Goal: Complete application form

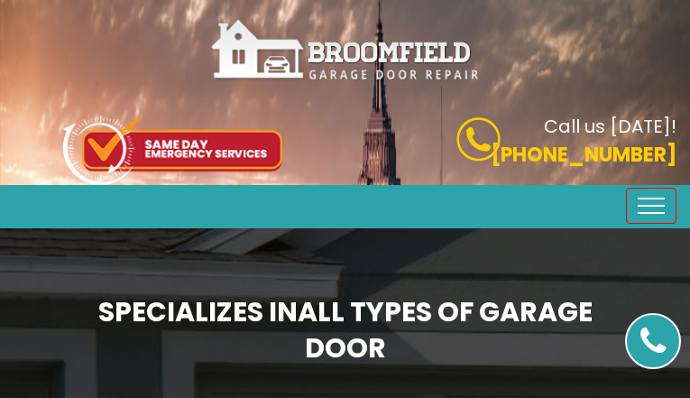
type input "IAzngyWOGp"
type input "8437037592"
type input "[EMAIL_ADDRESS][DOMAIN_NAME]"
type input "iAgSJiHTkGk"
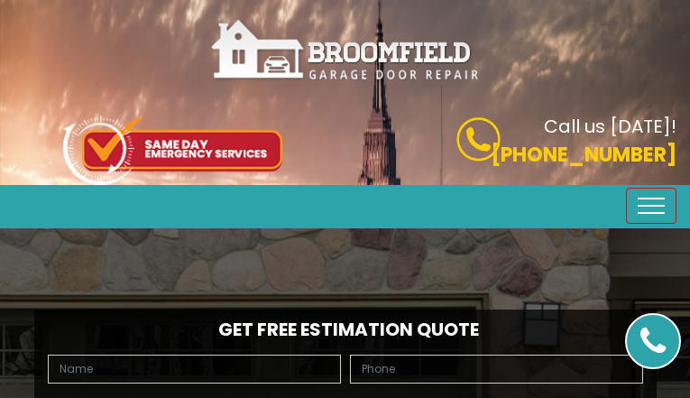
type input "wiKRWqbHW"
type input "4912846631"
type input "[EMAIL_ADDRESS][DOMAIN_NAME]"
type input "IKOyQZygtMDuFgg"
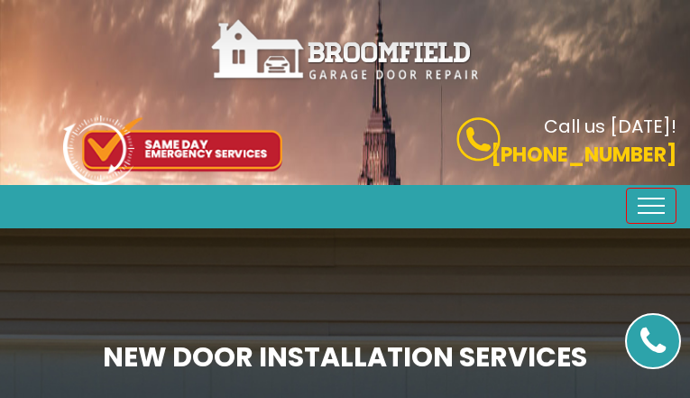
type input "OEBejomeWSGgyqQ"
type input "2092576506"
type input "[EMAIL_ADDRESS][DOMAIN_NAME]"
type input "sEYnEOJH"
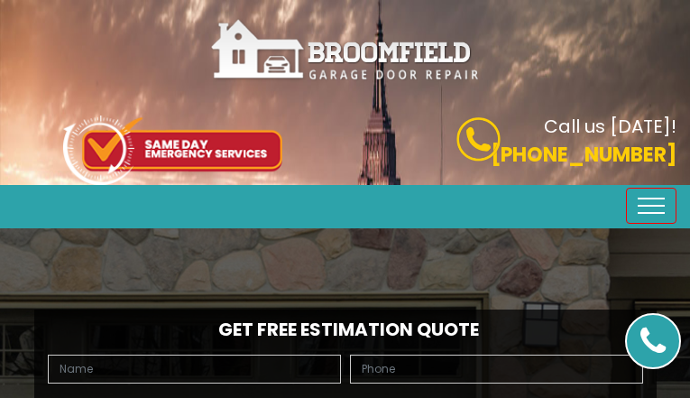
type input "AztpJliMtlq"
type input "9742623871"
type input "[EMAIL_ADDRESS][DOMAIN_NAME]"
type input "LUmLbrVOITtfv"
